Goal: Task Accomplishment & Management: Manage account settings

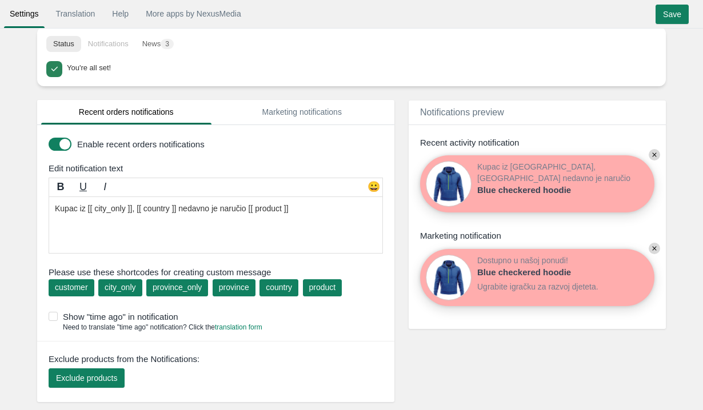
scroll to position [15, 0]
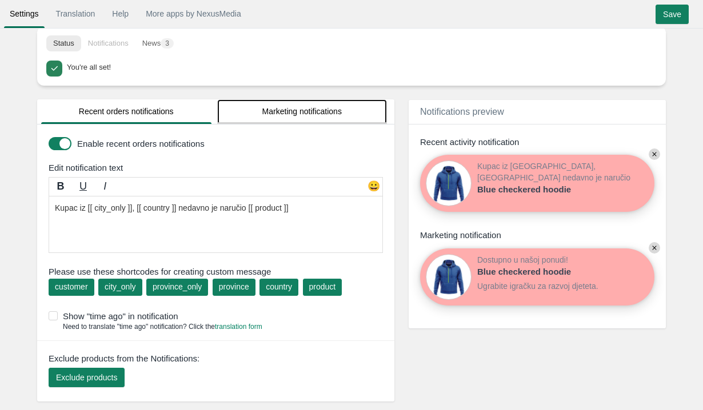
click at [263, 117] on link "Marketing notifications" at bounding box center [302, 111] width 170 height 25
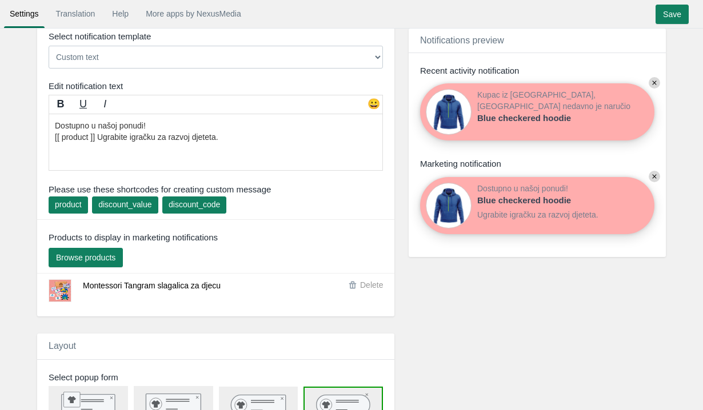
scroll to position [147, 0]
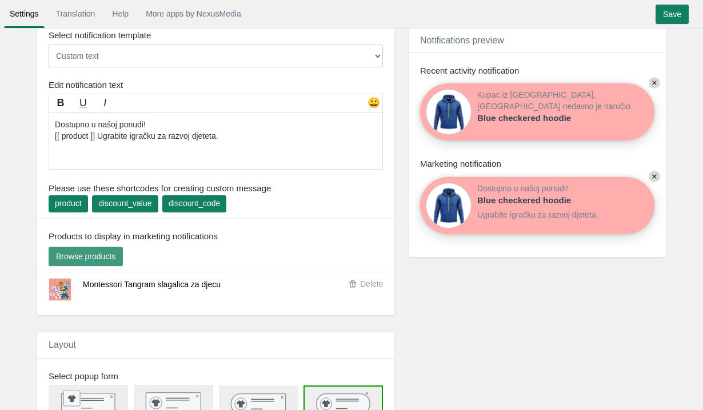
click at [113, 261] on button "Browse products" at bounding box center [86, 256] width 74 height 19
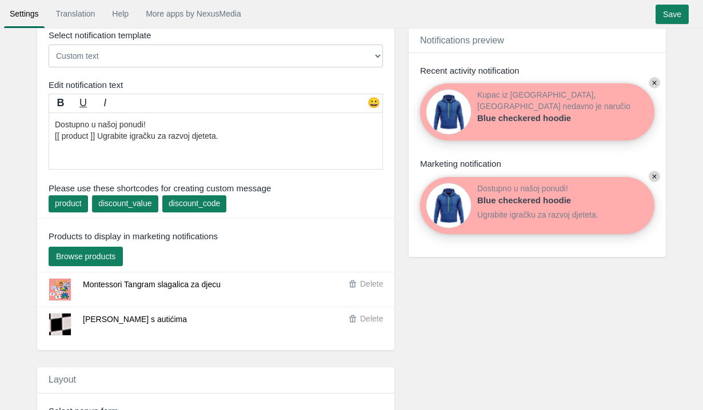
click at [58, 320] on img at bounding box center [59, 324] width 685 height 685
click at [94, 322] on link "[PERSON_NAME] s autićima" at bounding box center [135, 319] width 104 height 9
click at [61, 330] on img at bounding box center [59, 324] width 685 height 685
click at [103, 319] on link "[PERSON_NAME] s autićima" at bounding box center [135, 319] width 104 height 9
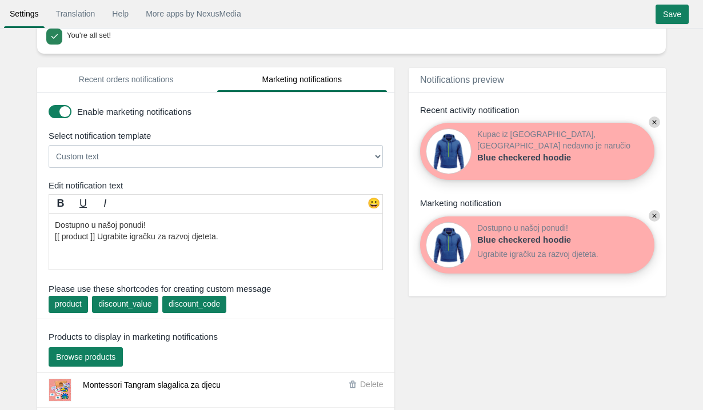
scroll to position [46, 0]
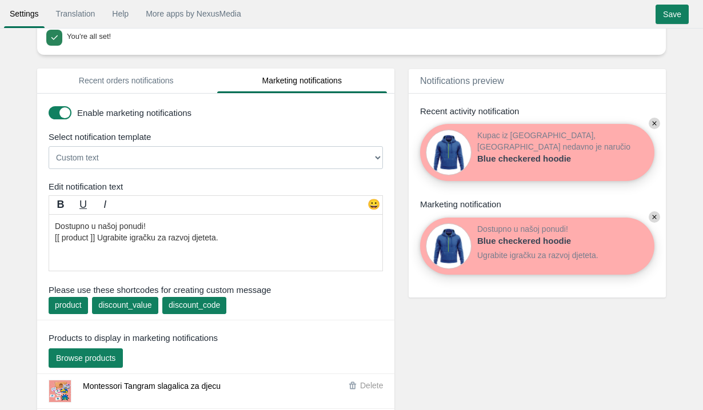
click at [216, 163] on select "Custom text [[discount_value]] OFF everything! Hurry, the offer expires soon! U…" at bounding box center [216, 157] width 334 height 23
select select "7"
click at [49, 146] on select "Custom text [[discount_value]] OFF everything! Hurry, the offer expires soon! U…" at bounding box center [216, 157] width 334 height 23
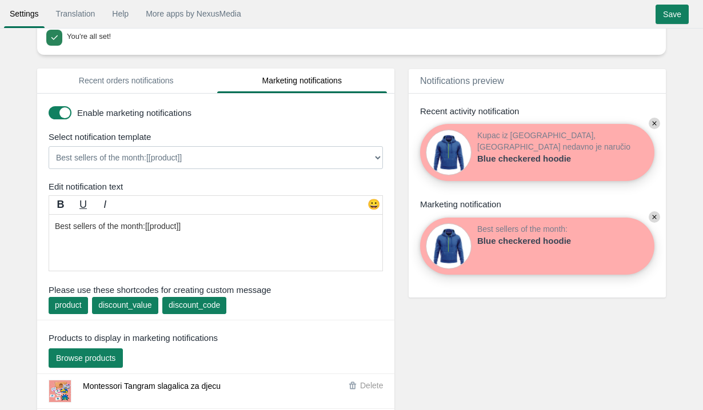
click at [102, 159] on select "Custom text [[discount_value]] OFF everything! Hurry, the offer expires soon! U…" at bounding box center [216, 157] width 334 height 23
click at [49, 146] on select "Custom text [[discount_value]] OFF everything! Hurry, the offer expires soon! U…" at bounding box center [216, 157] width 334 height 23
drag, startPoint x: 146, startPoint y: 225, endPoint x: 95, endPoint y: 221, distance: 51.0
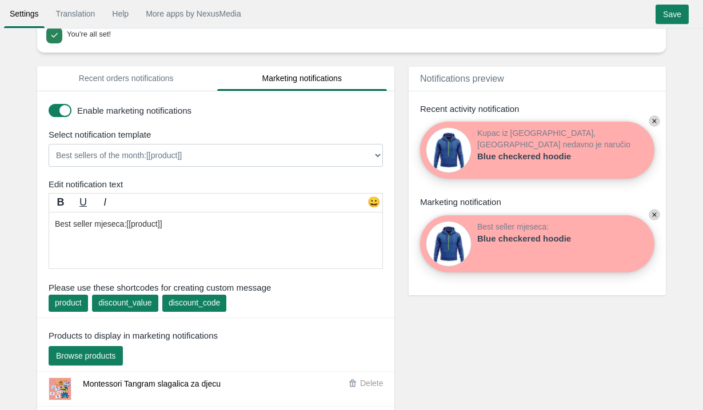
scroll to position [68, 0]
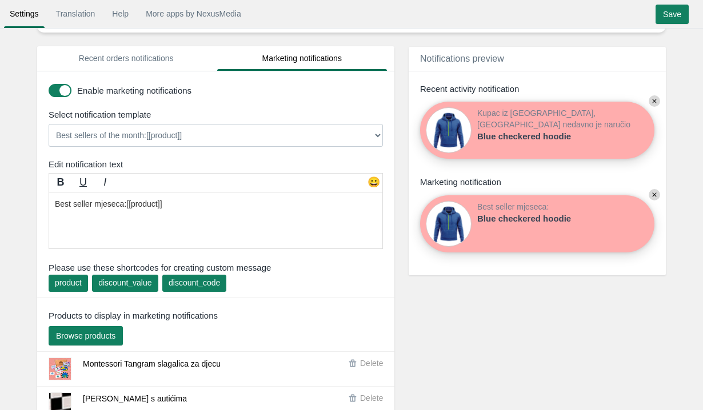
click at [184, 243] on textarea "Best sellers of the month:[[product]]" at bounding box center [216, 220] width 334 height 57
type textarea "Best seller mjeseca:[[product]]"
click at [305, 275] on div "Please use these shortcodes for creating custom message product This shortcode …" at bounding box center [216, 280] width 334 height 36
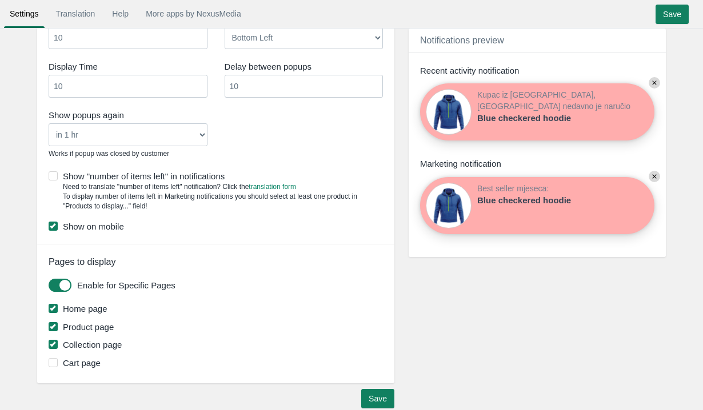
scroll to position [870, 0]
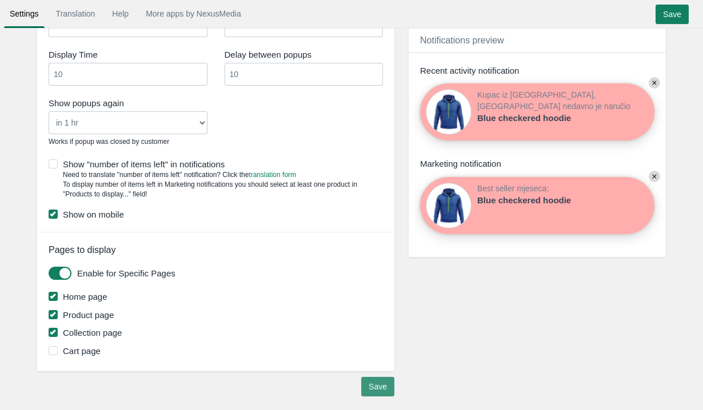
click at [386, 377] on input "Save" at bounding box center [377, 386] width 33 height 19
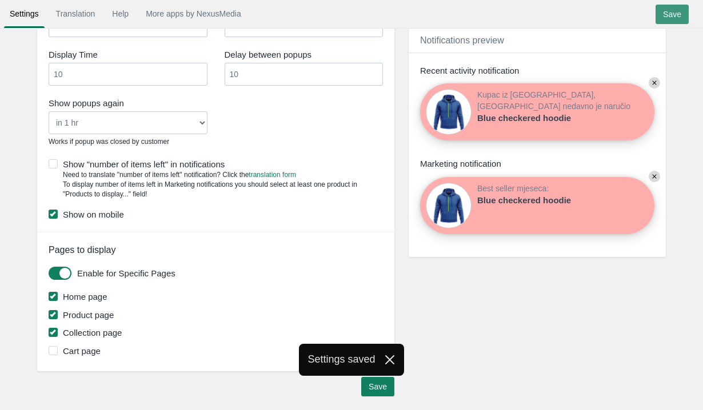
click at [674, 18] on input "Save" at bounding box center [671, 14] width 33 height 19
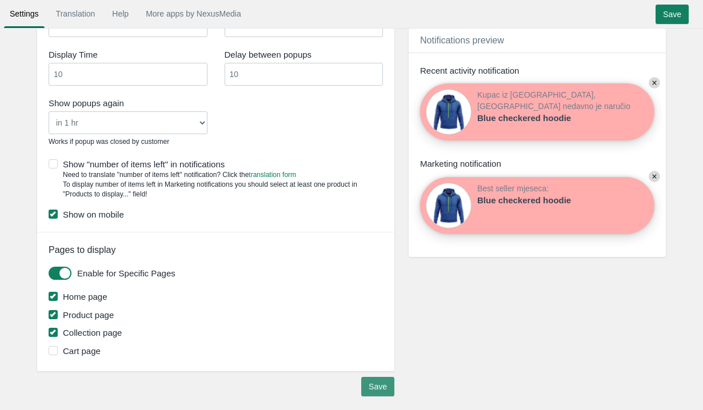
click at [380, 388] on input "Save" at bounding box center [377, 386] width 33 height 19
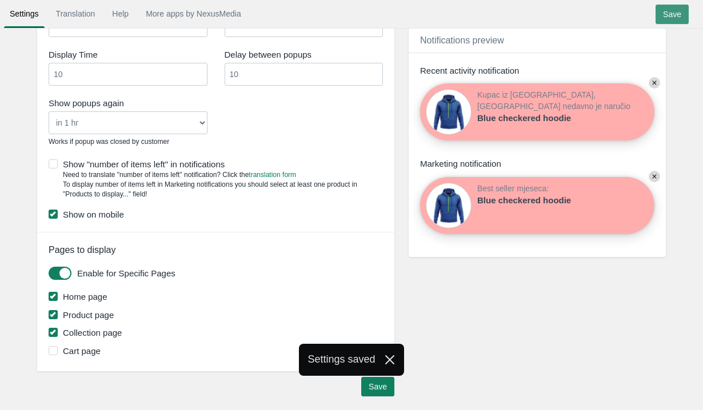
click at [659, 8] on input "Save" at bounding box center [671, 14] width 33 height 19
